Goal: Transaction & Acquisition: Download file/media

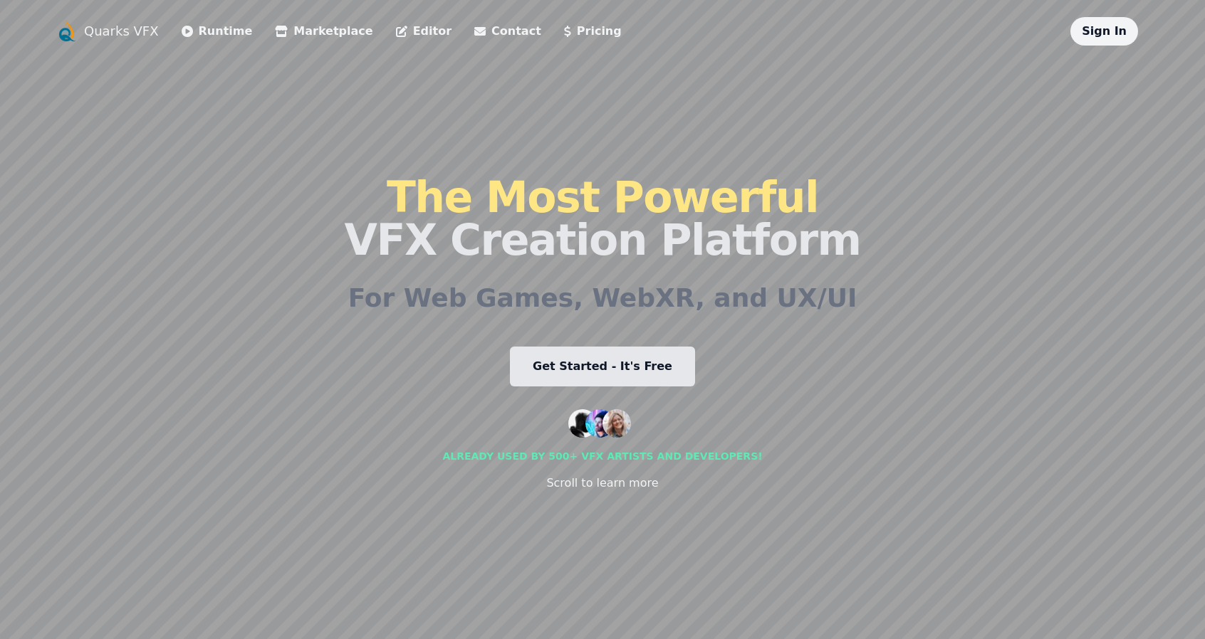
click at [602, 367] on link "Get Started - It's Free" at bounding box center [602, 367] width 185 height 40
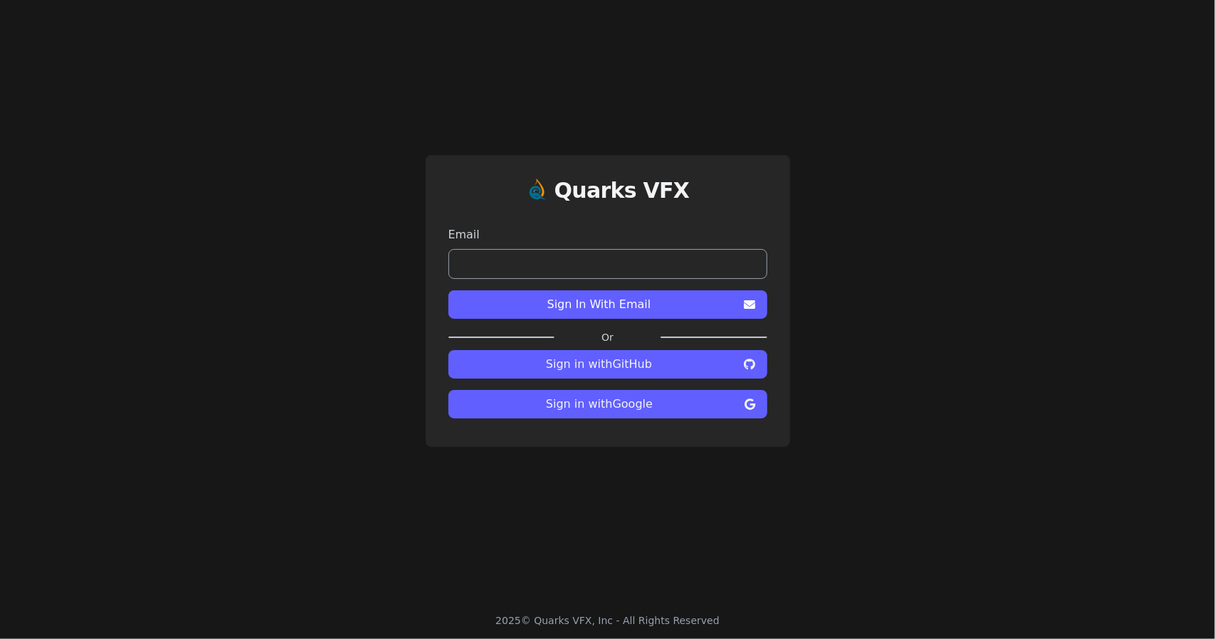
click at [625, 274] on input "email" at bounding box center [608, 264] width 319 height 30
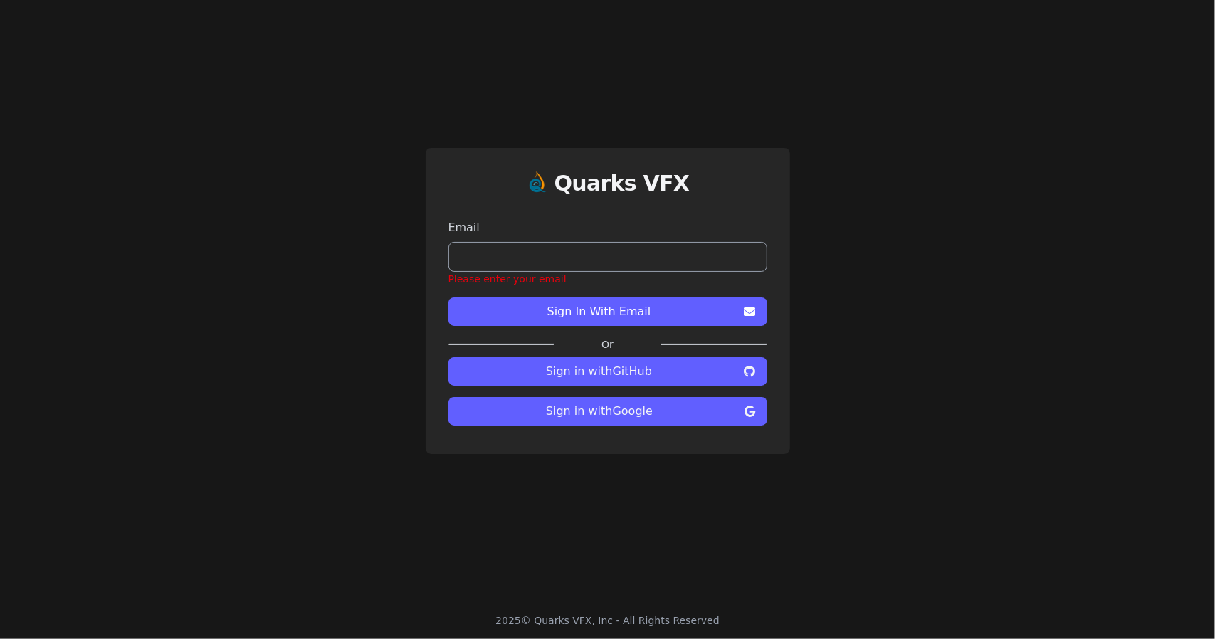
click at [632, 363] on span "Sign in with GitHub" at bounding box center [599, 371] width 279 height 17
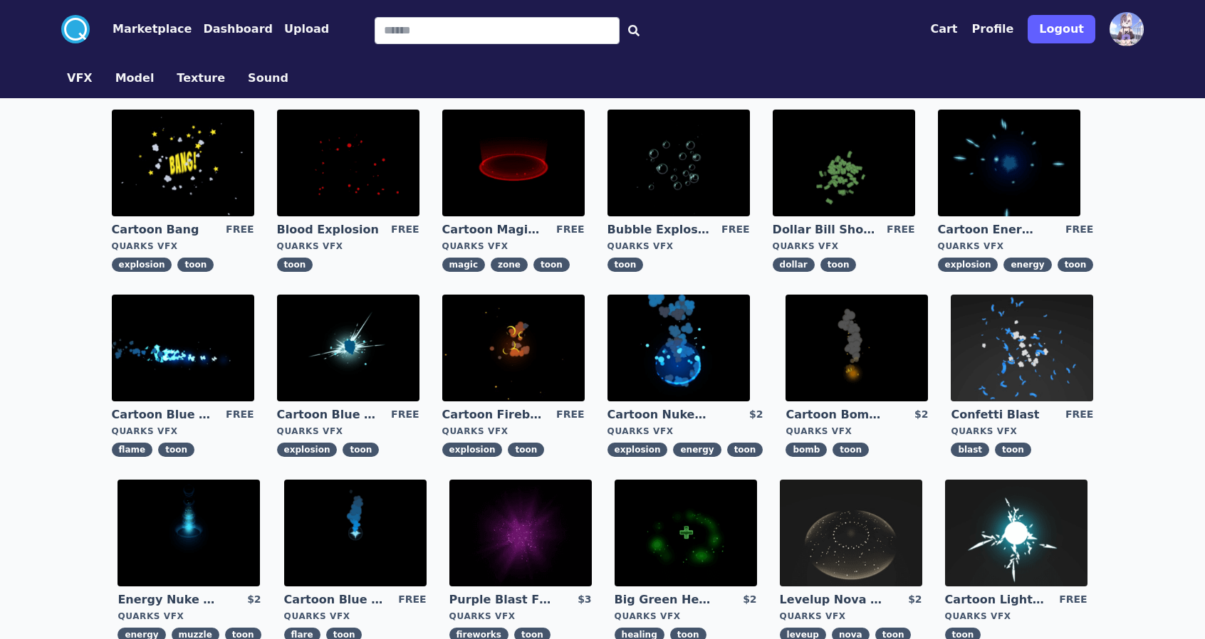
click at [178, 129] on img at bounding box center [183, 163] width 142 height 107
